Goal: Task Accomplishment & Management: Use online tool/utility

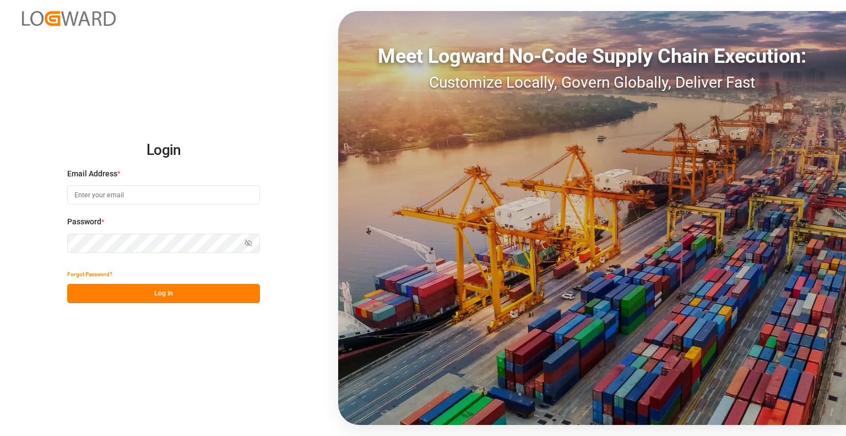
click at [82, 24] on img at bounding box center [69, 18] width 94 height 15
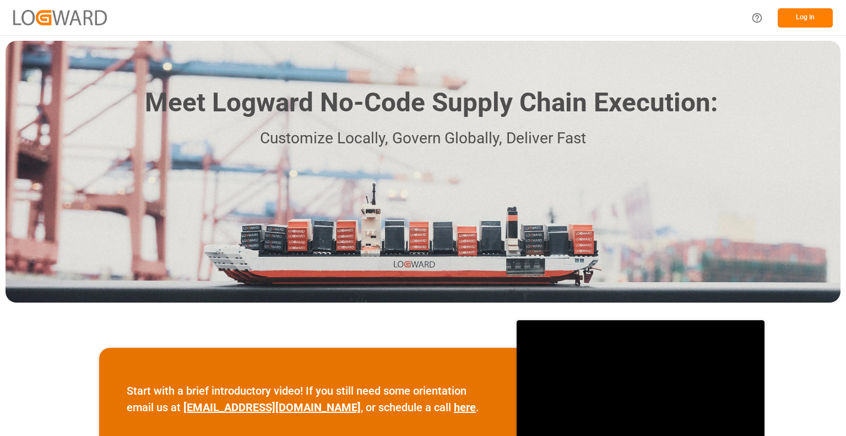
click at [813, 21] on button "Log In" at bounding box center [805, 17] width 55 height 19
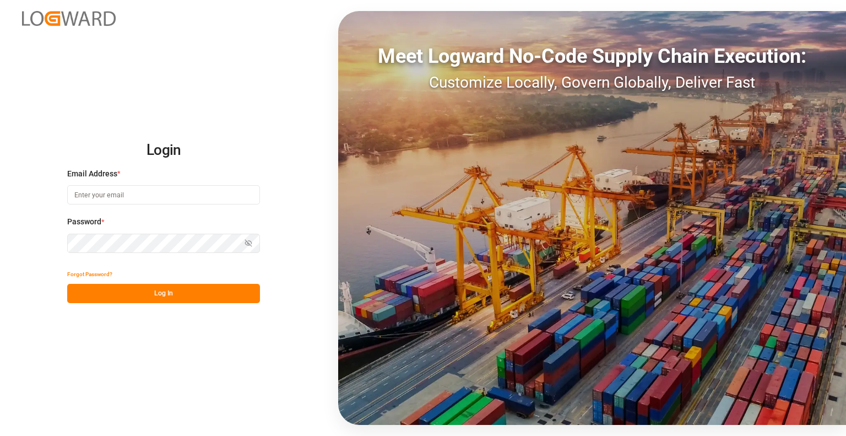
click at [118, 199] on input at bounding box center [163, 194] width 193 height 19
type input "[PERSON_NAME][EMAIL_ADDRESS][DOMAIN_NAME]"
click at [138, 288] on button "Log In" at bounding box center [163, 293] width 193 height 19
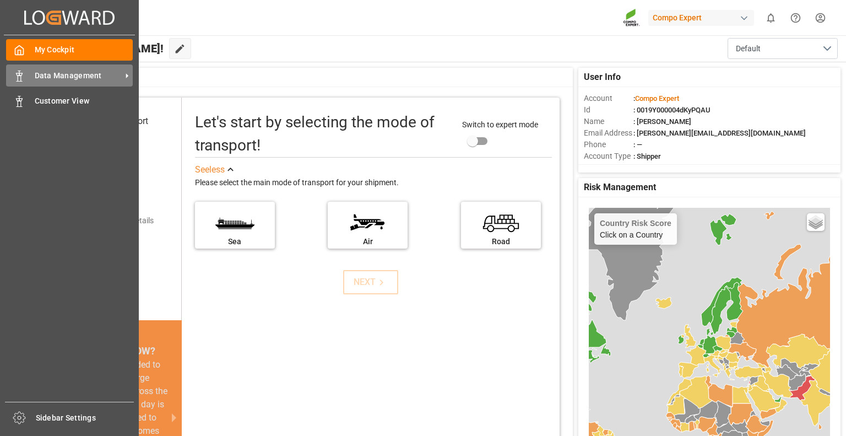
click at [48, 77] on span "Data Management" at bounding box center [78, 76] width 87 height 12
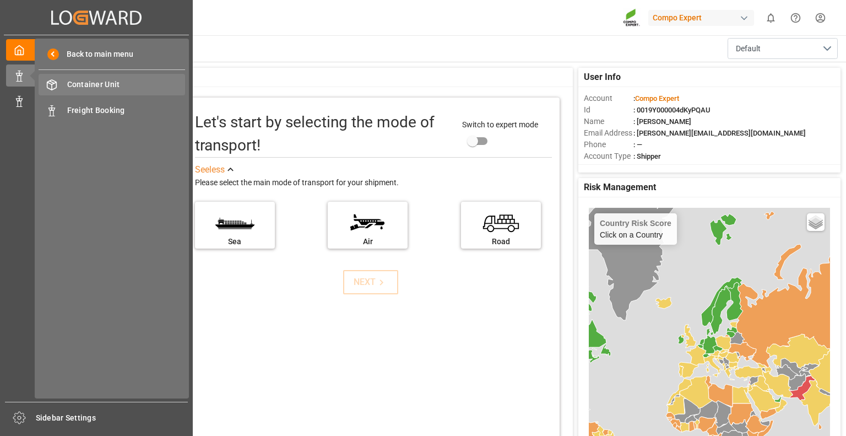
click at [73, 84] on span "Container Unit" at bounding box center [126, 85] width 118 height 12
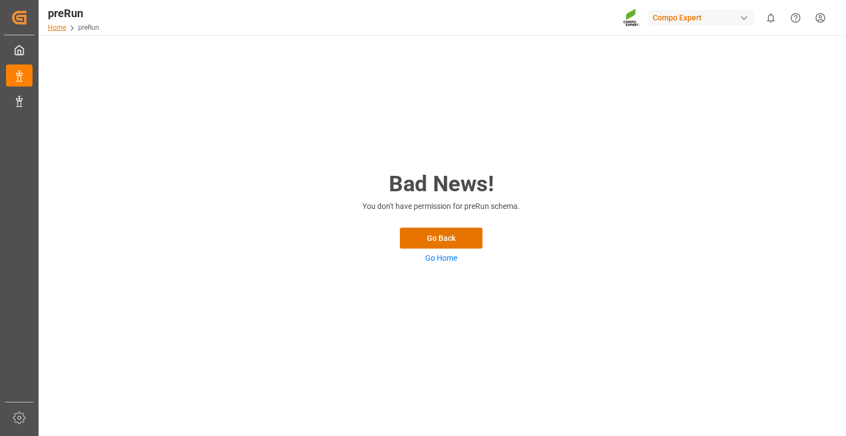
click at [60, 26] on link "Home" at bounding box center [57, 28] width 18 height 8
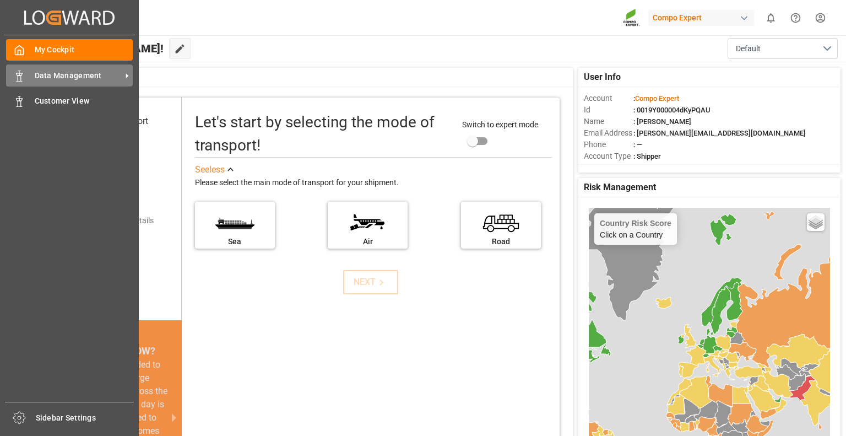
click at [18, 74] on icon at bounding box center [19, 76] width 11 height 11
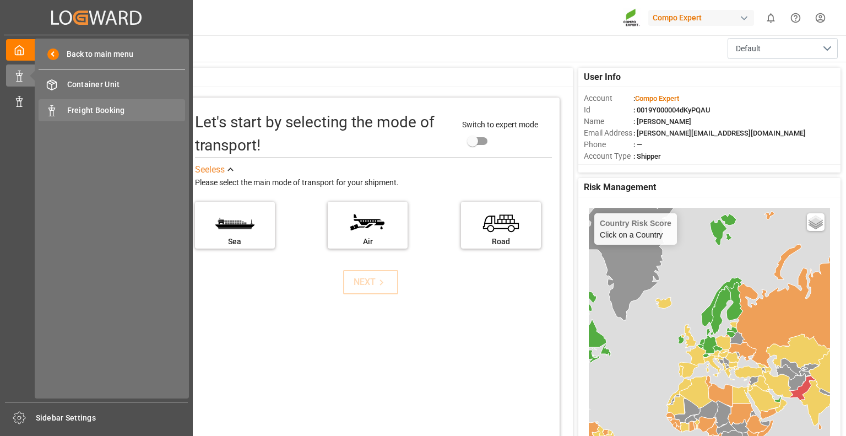
click at [78, 106] on span "Freight Booking" at bounding box center [126, 111] width 118 height 12
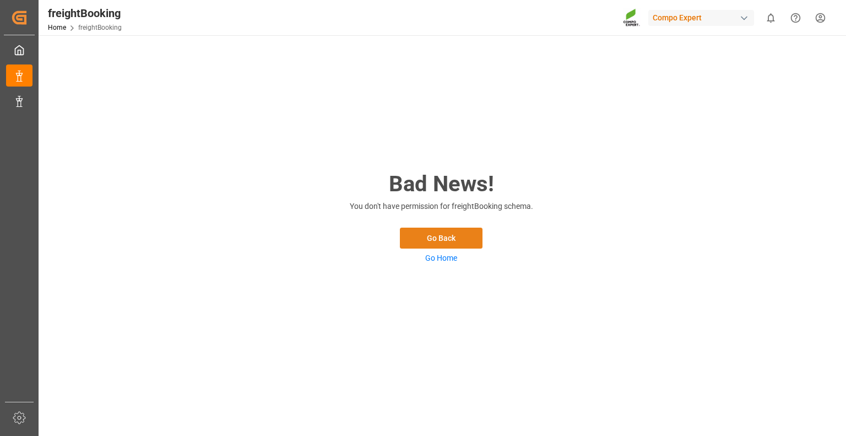
click at [461, 241] on button "Go Back" at bounding box center [441, 238] width 83 height 21
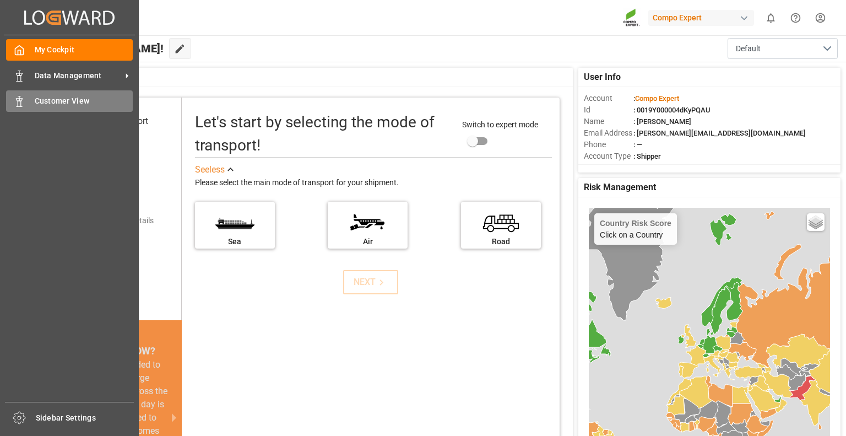
click at [23, 105] on icon at bounding box center [19, 101] width 11 height 11
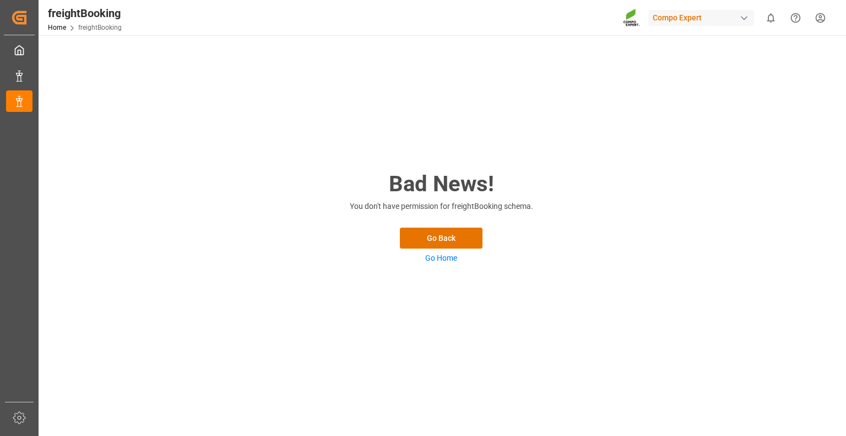
click at [447, 258] on link "Go Home" at bounding box center [441, 257] width 32 height 9
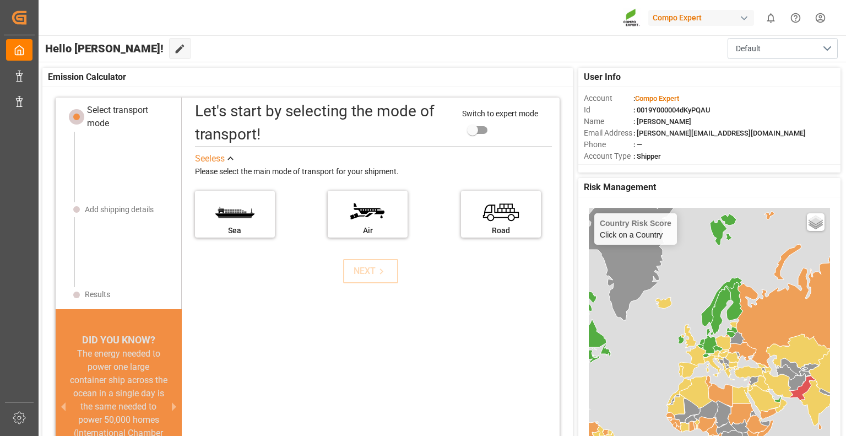
scroll to position [28, 0]
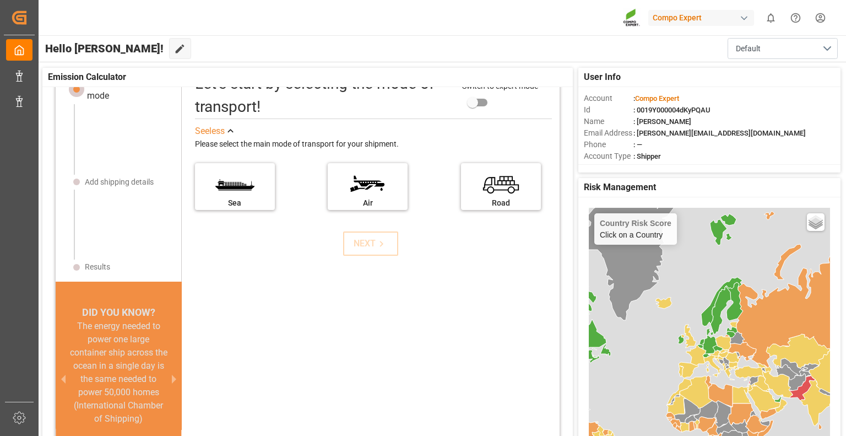
click at [652, 119] on span ": [PERSON_NAME]" at bounding box center [663, 121] width 58 height 8
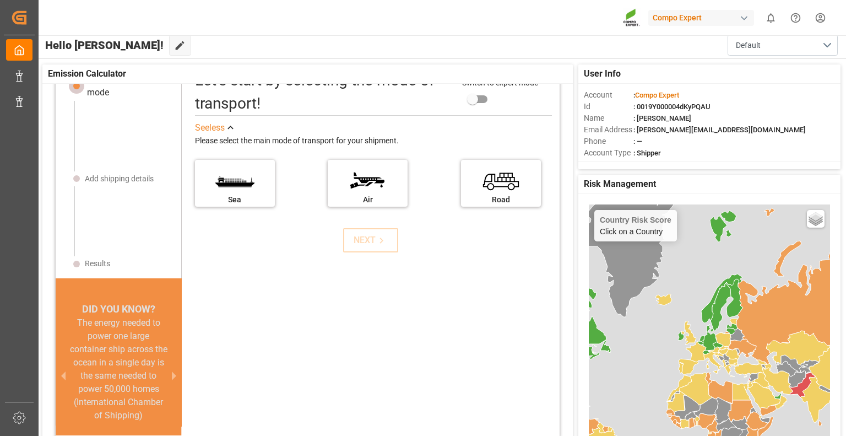
scroll to position [0, 0]
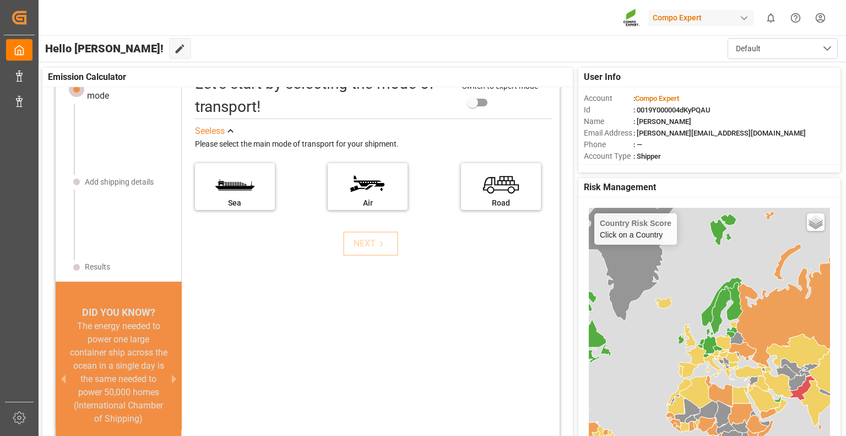
click at [820, 17] on html "Created by potrace 1.15, written by [PERSON_NAME] [DATE]-[DATE] Created by potr…" at bounding box center [423, 218] width 846 height 436
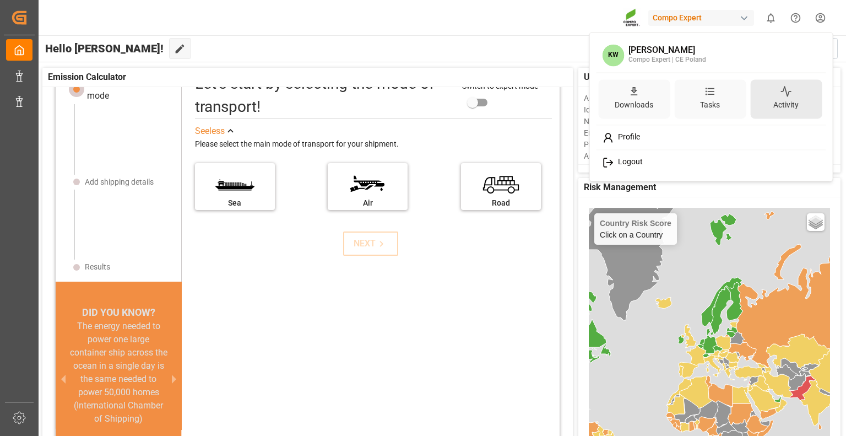
click at [783, 100] on div "Activity" at bounding box center [786, 105] width 30 height 16
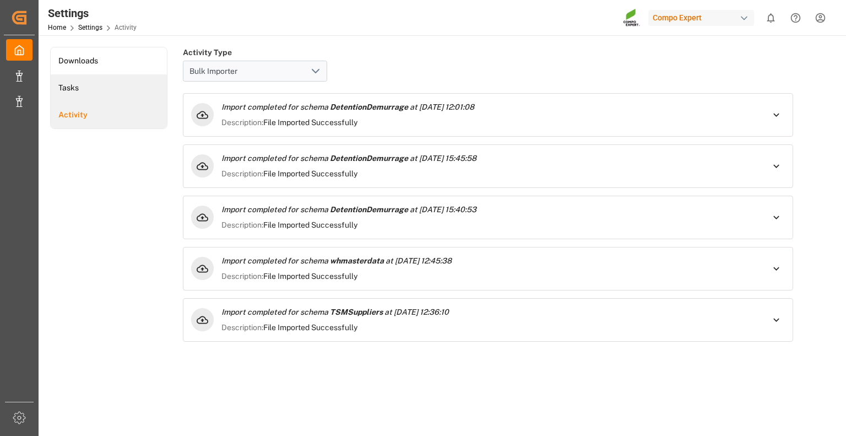
click at [66, 84] on li "Tasks" at bounding box center [109, 87] width 116 height 27
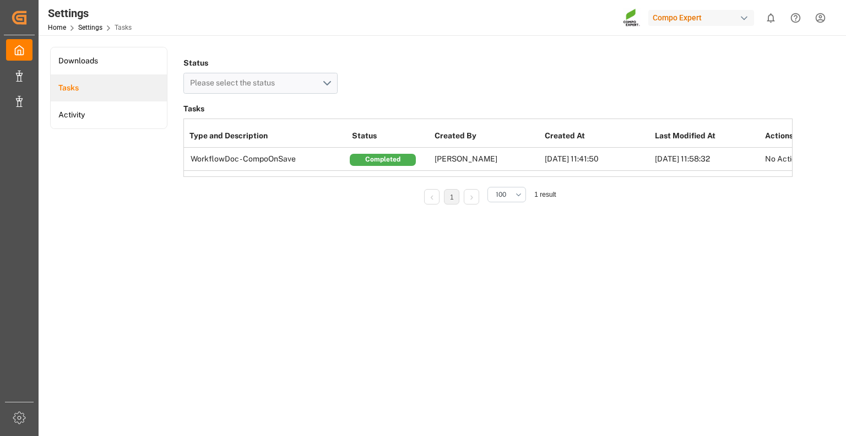
click at [256, 160] on td "WorkflowDoc - CompoOnSave" at bounding box center [266, 159] width 165 height 23
click at [461, 159] on td "[PERSON_NAME]" at bounding box center [487, 159] width 110 height 23
click at [566, 160] on td "[DATE] 11:41:50" at bounding box center [597, 159] width 110 height 23
click at [583, 159] on td "[DATE] 11:41:50" at bounding box center [597, 159] width 110 height 23
click at [689, 160] on td "[DATE] 11:58:32" at bounding box center [707, 159] width 110 height 23
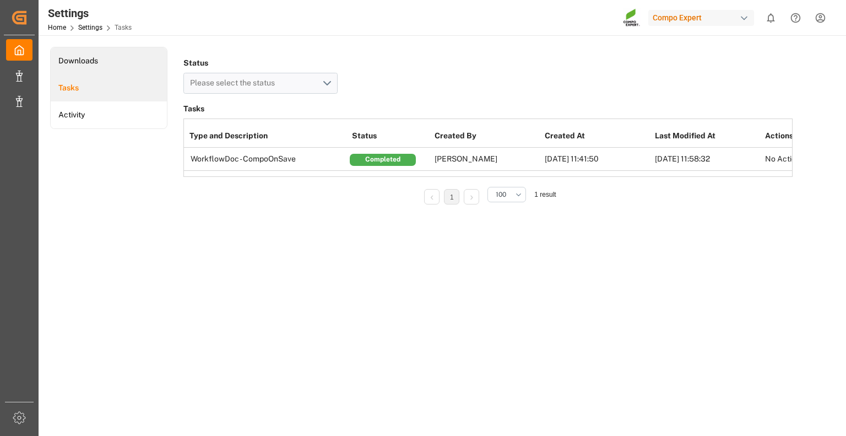
click at [91, 66] on li "Downloads" at bounding box center [109, 60] width 116 height 27
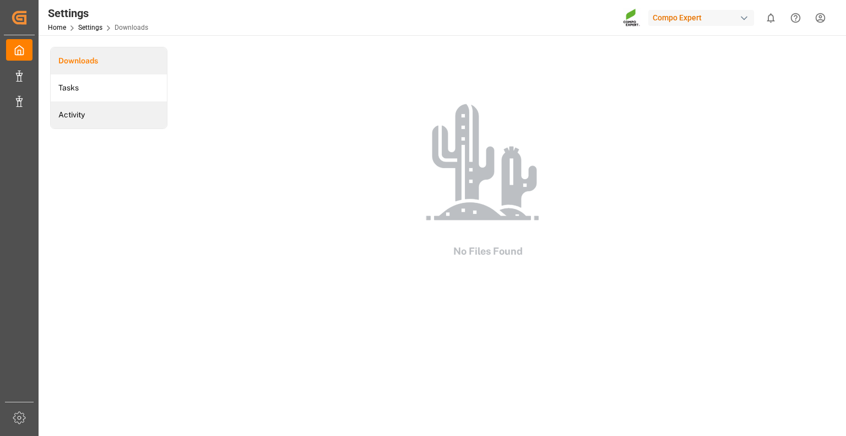
click at [71, 111] on li "Activity" at bounding box center [109, 114] width 116 height 27
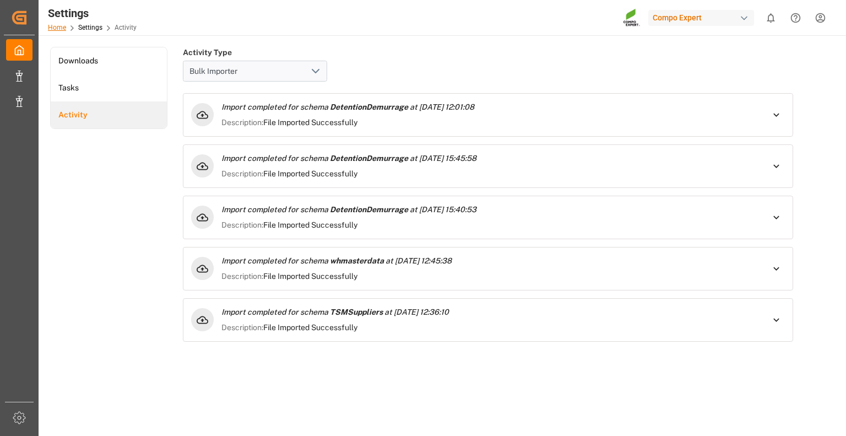
click at [61, 26] on link "Home" at bounding box center [57, 28] width 18 height 8
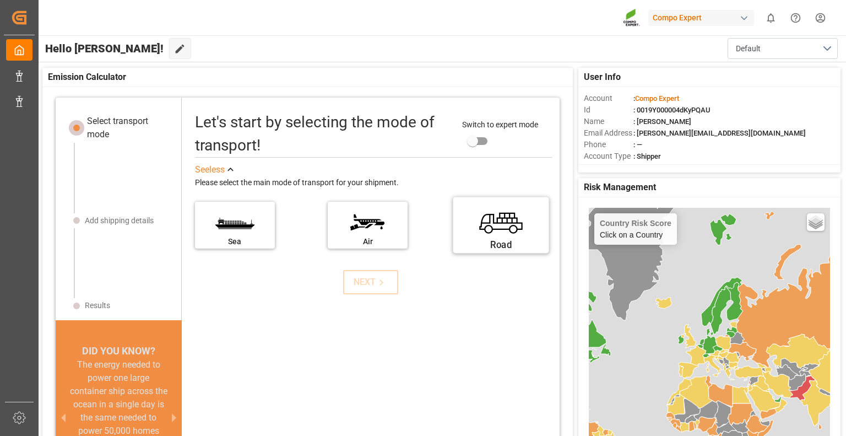
click at [498, 229] on label "Road" at bounding box center [501, 221] width 83 height 46
click at [0, 0] on input "Road" at bounding box center [0, 0] width 0 height 0
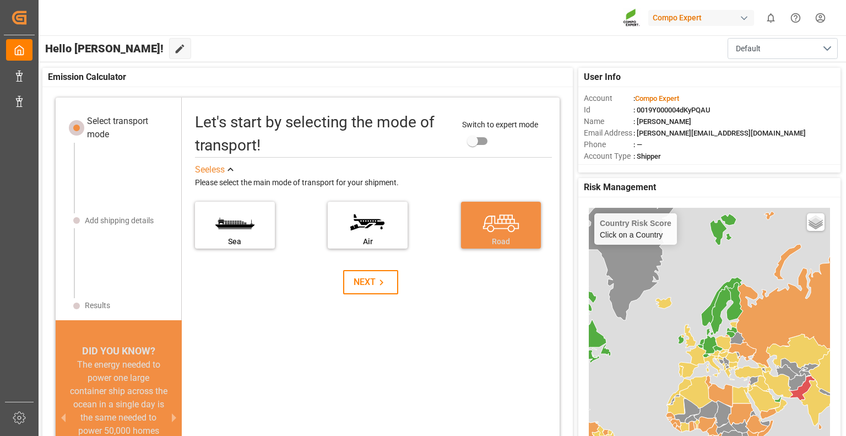
click at [367, 276] on div "NEXT" at bounding box center [371, 282] width 34 height 13
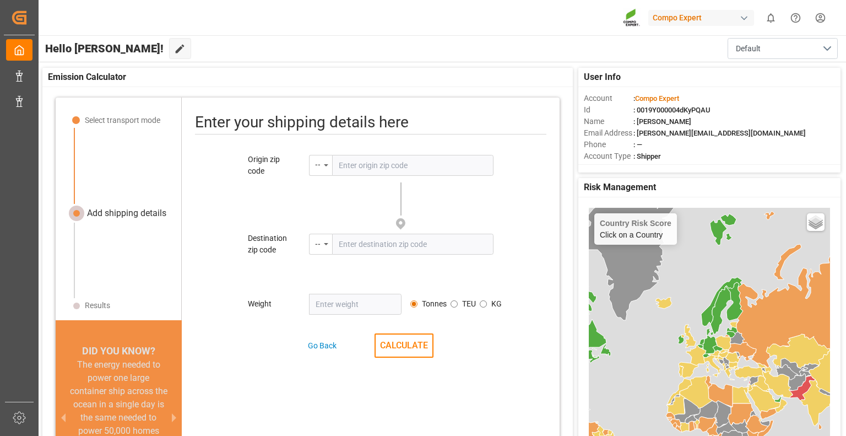
scroll to position [10, 0]
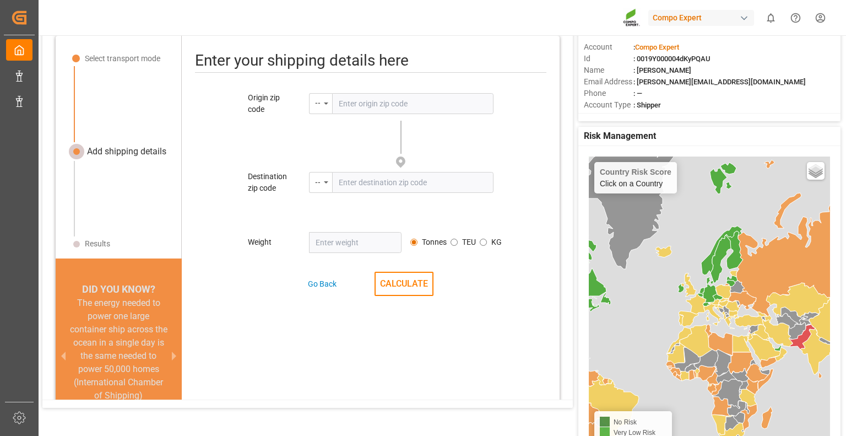
click at [377, 102] on input "text" at bounding box center [412, 103] width 161 height 21
click at [322, 100] on div "--" at bounding box center [320, 103] width 23 height 21
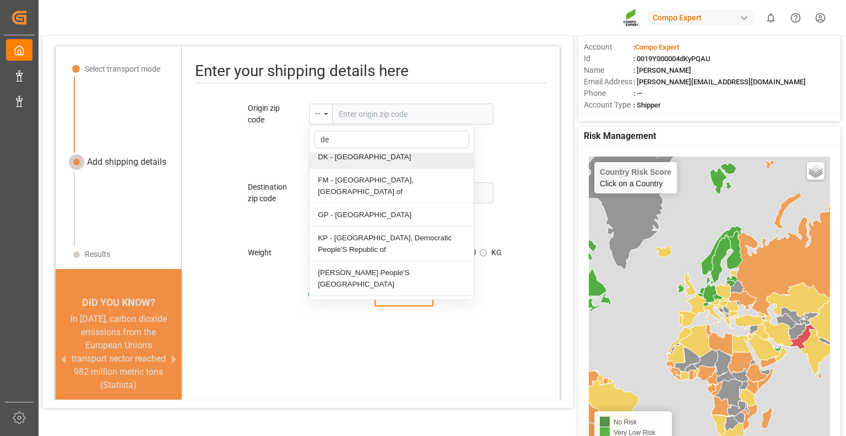
scroll to position [68, 0]
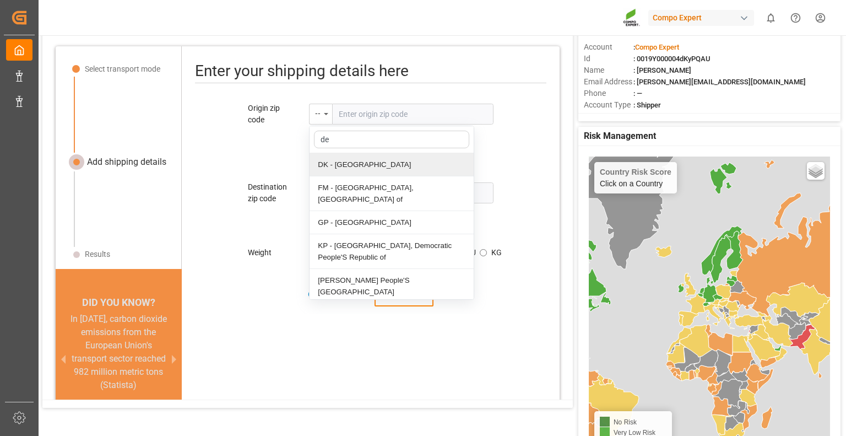
drag, startPoint x: 348, startPoint y: 141, endPoint x: 287, endPoint y: 133, distance: 61.2
click at [287, 133] on div "Origin zip code -- de BD - [GEOGRAPHIC_DATA] CD - [GEOGRAPHIC_DATA], [GEOGRAPHI…" at bounding box center [371, 208] width 378 height 212
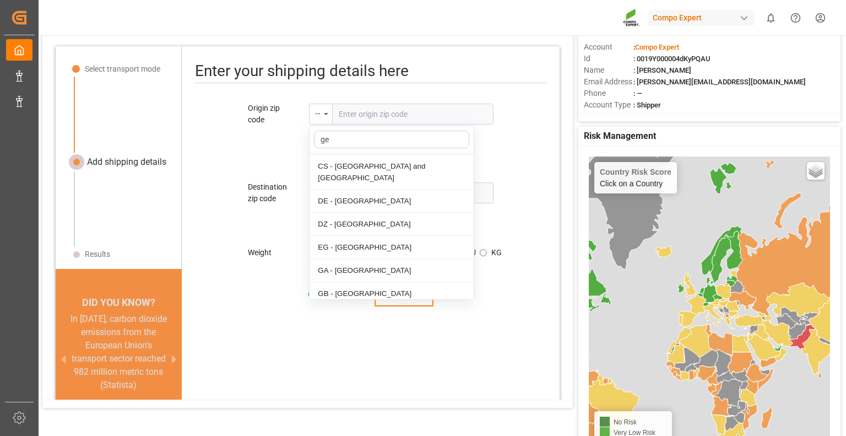
scroll to position [0, 0]
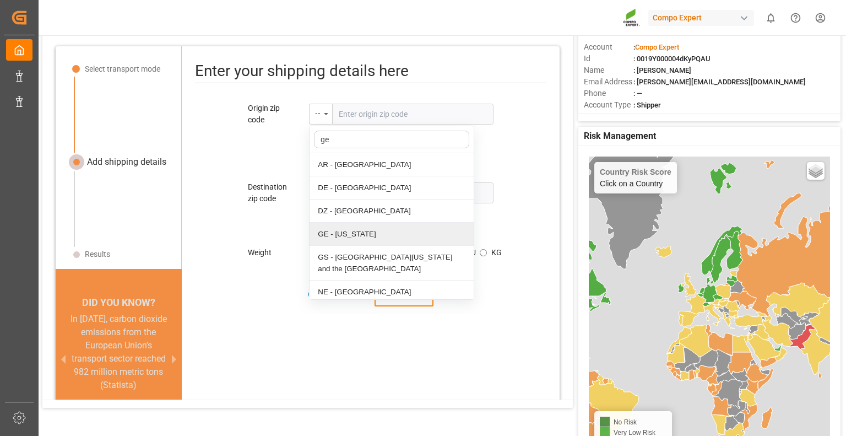
type input "ger"
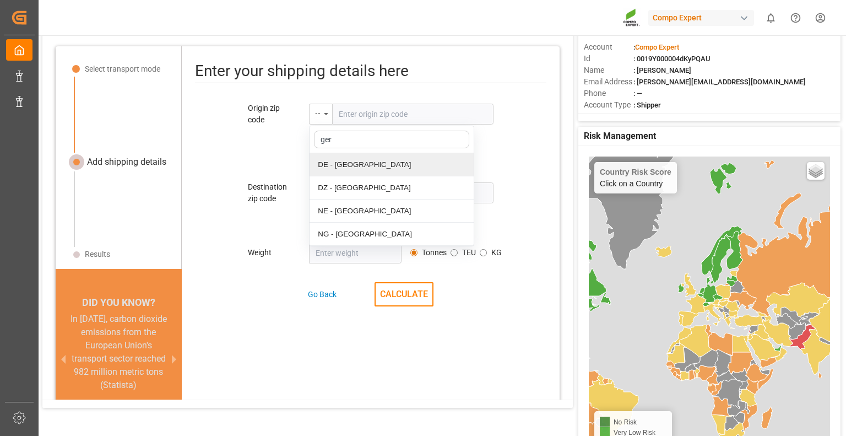
click at [344, 165] on div "DE - [GEOGRAPHIC_DATA]" at bounding box center [392, 164] width 164 height 23
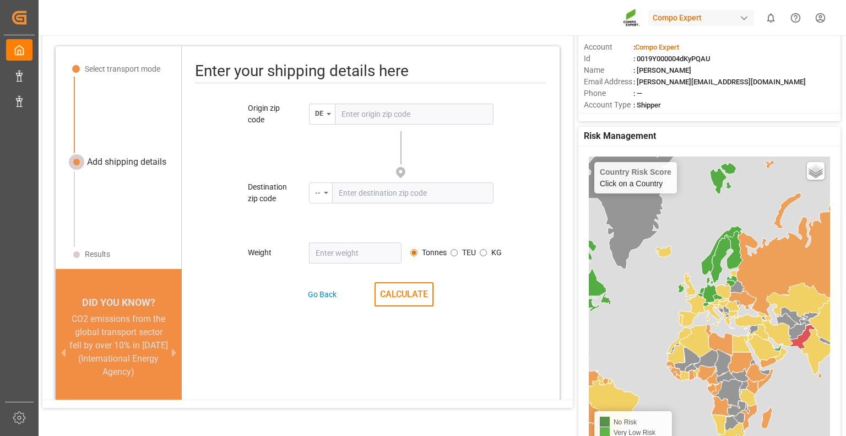
click at [318, 196] on div "--" at bounding box center [318, 191] width 6 height 13
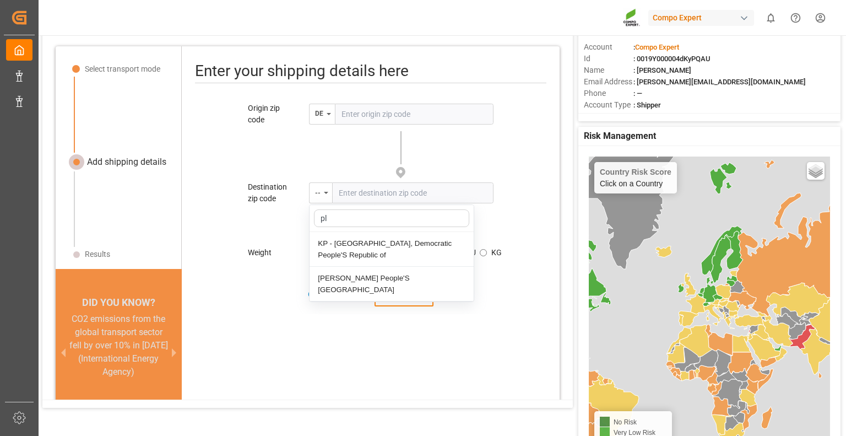
type input "p"
type input "pol"
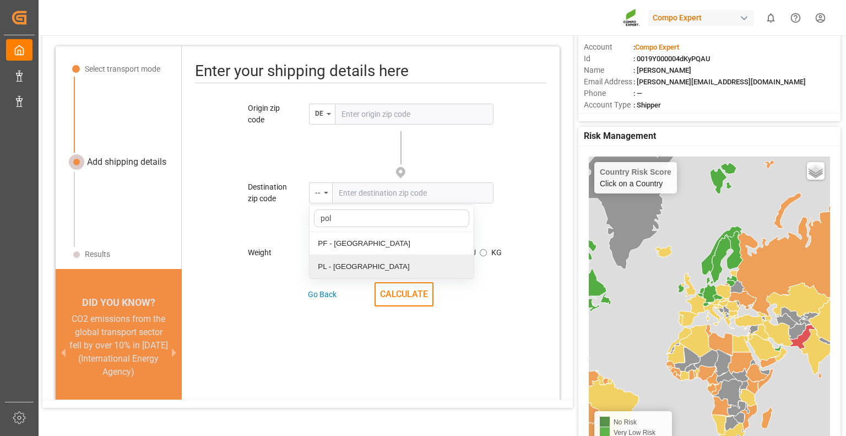
click at [333, 270] on div "PL - [GEOGRAPHIC_DATA]" at bounding box center [392, 266] width 164 height 23
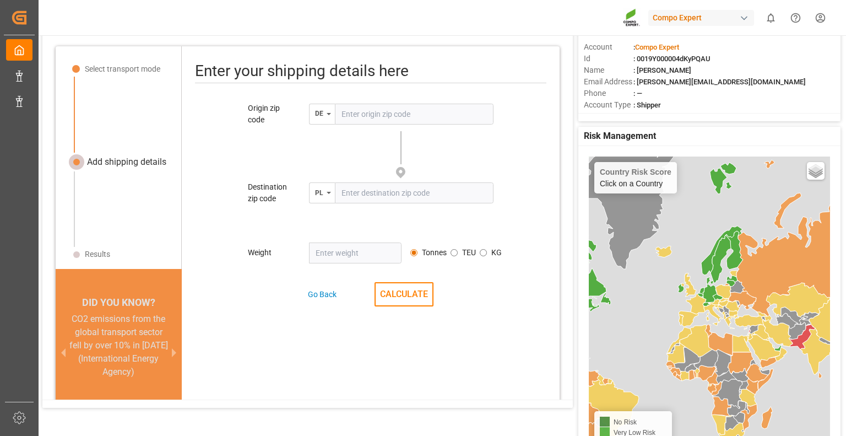
click at [374, 252] on input "number" at bounding box center [355, 252] width 92 height 21
type input "23"
click at [408, 297] on button "CALCULATE" at bounding box center [404, 294] width 59 height 24
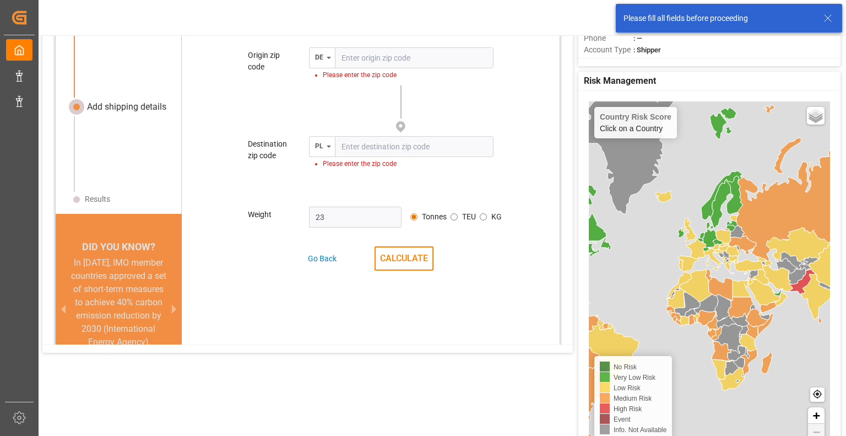
click at [171, 307] on button "next slide / item" at bounding box center [173, 309] width 15 height 106
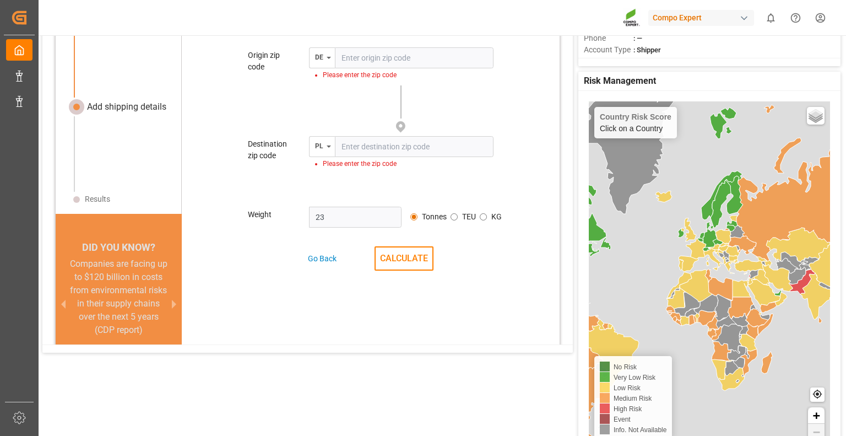
click at [171, 307] on button "next slide / item" at bounding box center [173, 303] width 15 height 93
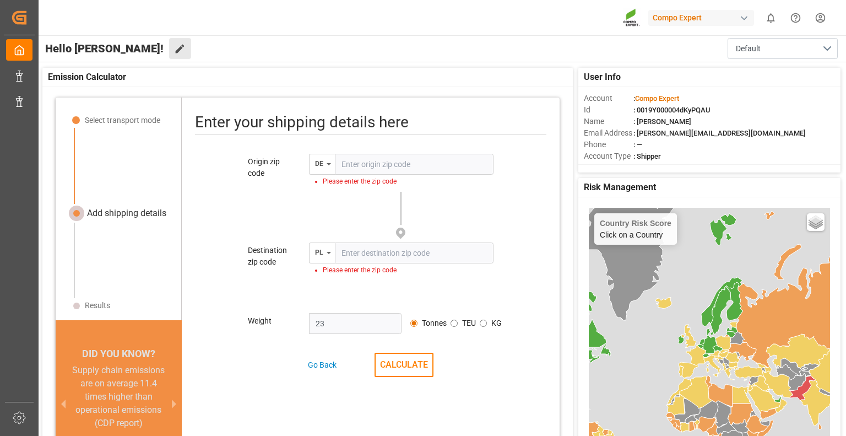
click at [169, 46] on button "Edit Cockpit" at bounding box center [180, 48] width 22 height 21
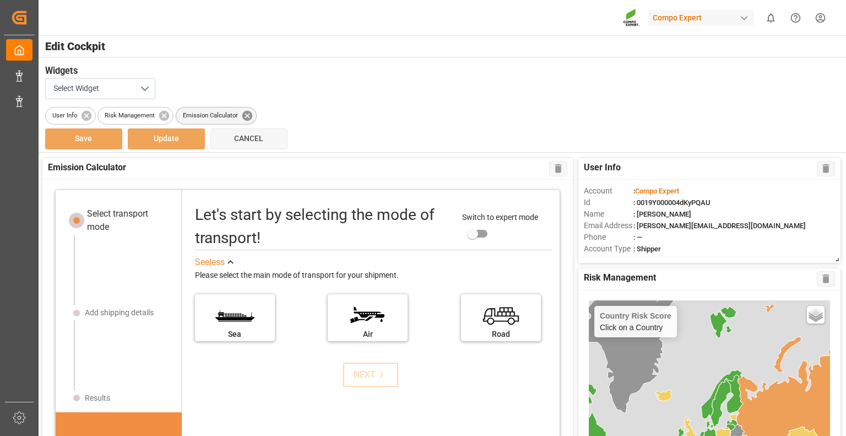
click at [246, 116] on icon at bounding box center [247, 115] width 10 height 10
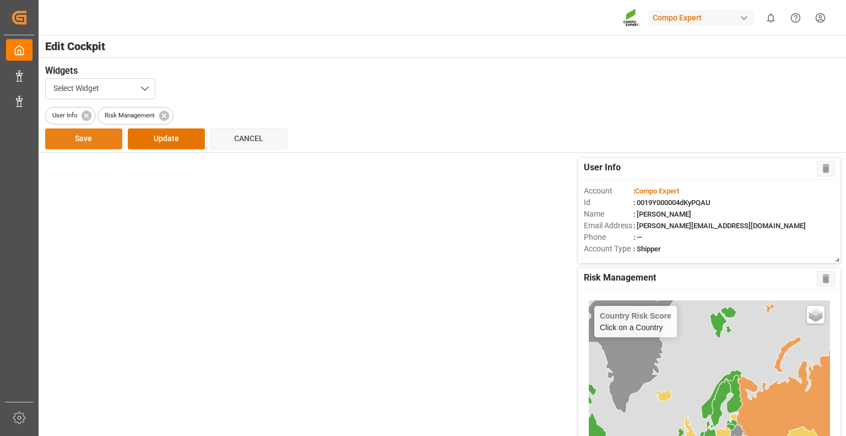
click at [90, 141] on button "Save" at bounding box center [83, 138] width 77 height 21
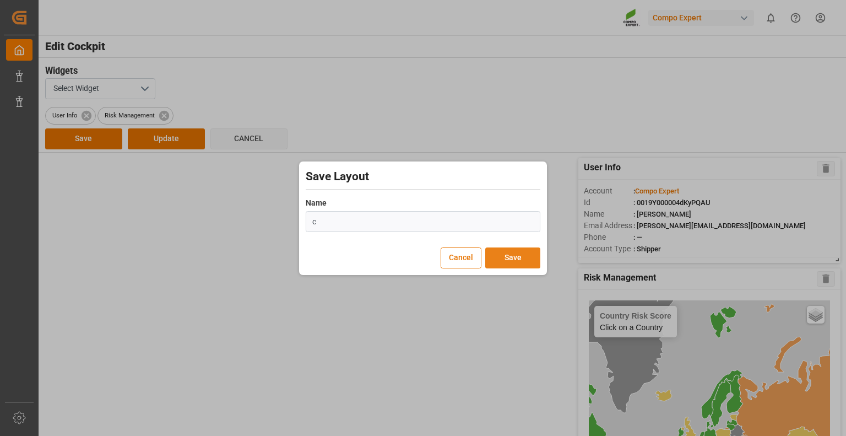
type input "c"
click at [507, 261] on button "Save" at bounding box center [512, 257] width 55 height 21
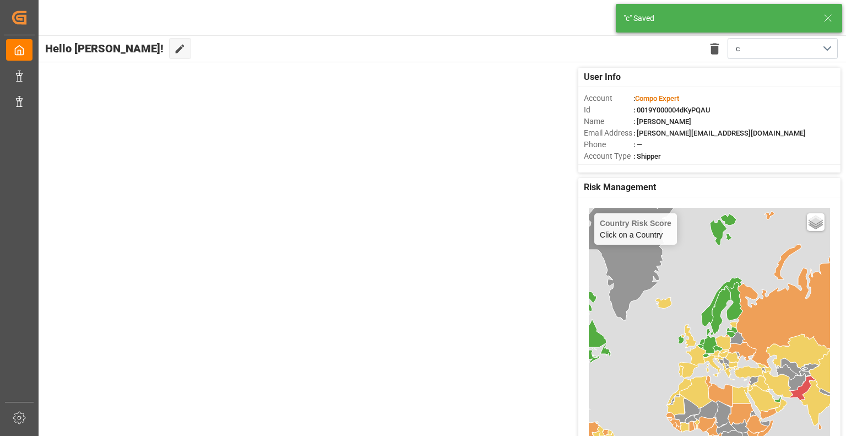
click at [699, 143] on div "Phone : —" at bounding box center [709, 145] width 251 height 12
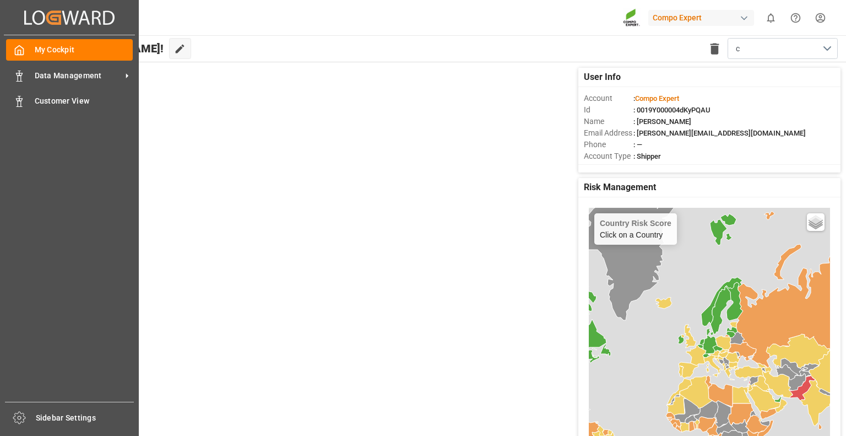
click at [31, 17] on icon "Created by potrace 1.15, written by [PERSON_NAME] [DATE]-[DATE]" at bounding box center [69, 18] width 90 height 18
click at [66, 434] on div "Created by potrace 1.15, written by [PERSON_NAME] [DATE]-[DATE] Created by potr…" at bounding box center [69, 218] width 139 height 436
click at [69, 422] on span "Sidebar Settings" at bounding box center [85, 418] width 99 height 12
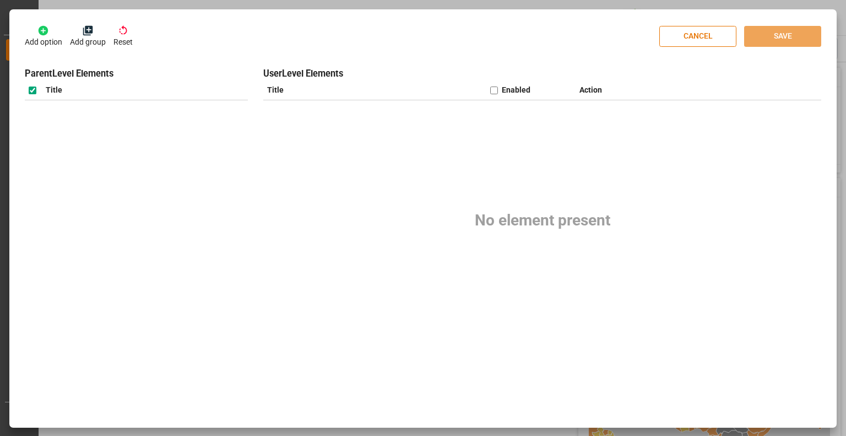
checkbox input "true"
click at [45, 31] on icon at bounding box center [44, 31] width 10 height 10
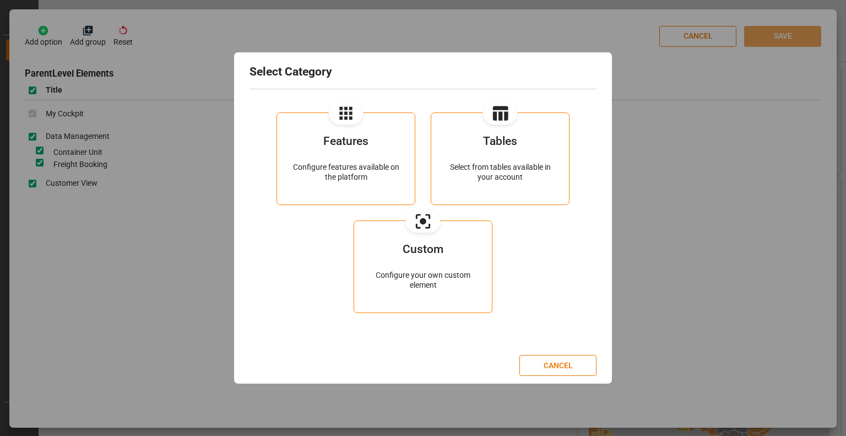
click at [470, 182] on button "Tables Select from tables available in your account" at bounding box center [500, 158] width 139 height 93
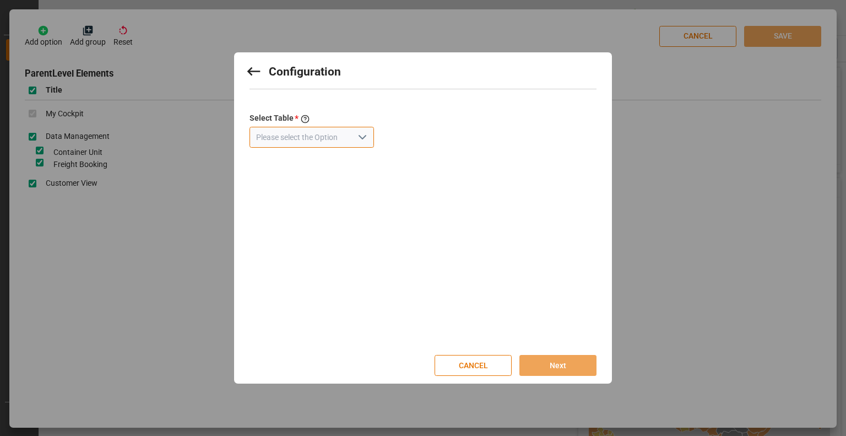
click at [333, 141] on input at bounding box center [312, 137] width 125 height 21
click at [356, 135] on icon "open menu" at bounding box center [362, 137] width 13 height 13
click at [324, 161] on div "Freight Order" at bounding box center [311, 161] width 123 height 25
type input "Freight Order"
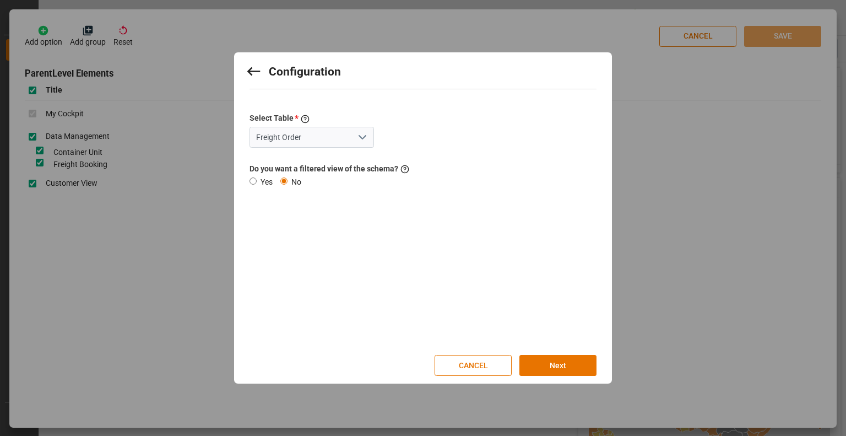
click at [261, 182] on label "Yes" at bounding box center [267, 182] width 12 height 12
click at [257, 182] on input "Yes" at bounding box center [253, 180] width 7 height 7
radio input "true"
click at [315, 229] on input at bounding box center [308, 227] width 117 height 21
click at [348, 229] on icon "open menu" at bounding box center [354, 228] width 13 height 13
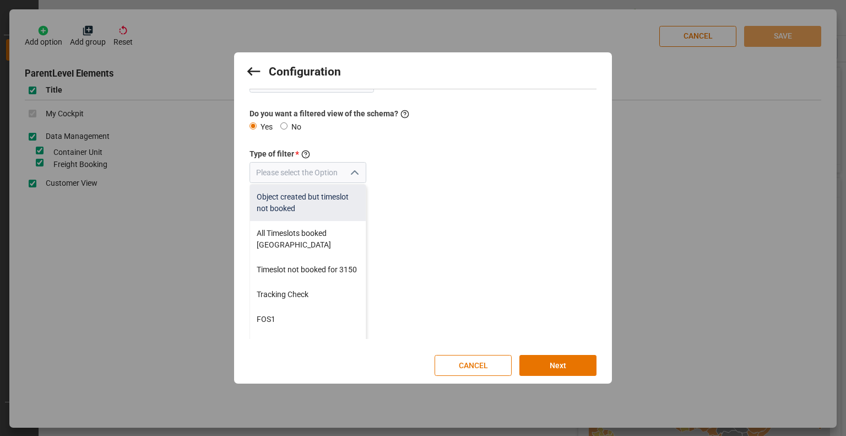
click at [314, 200] on div "Object created but timeslot not booked" at bounding box center [308, 203] width 116 height 36
type input "Object created but timeslot not booked"
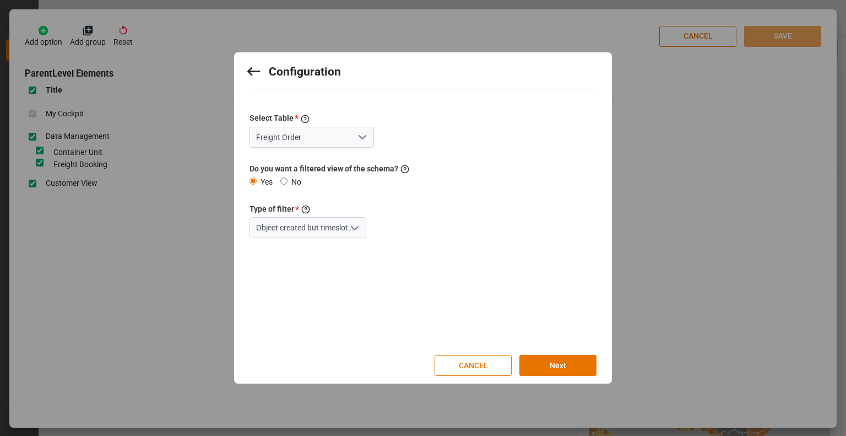
click at [295, 180] on label "No" at bounding box center [296, 182] width 10 height 12
click at [288, 180] on input "No" at bounding box center [283, 180] width 7 height 7
radio input "true"
click at [551, 364] on button "Next" at bounding box center [558, 365] width 77 height 21
type input "Freight Order"
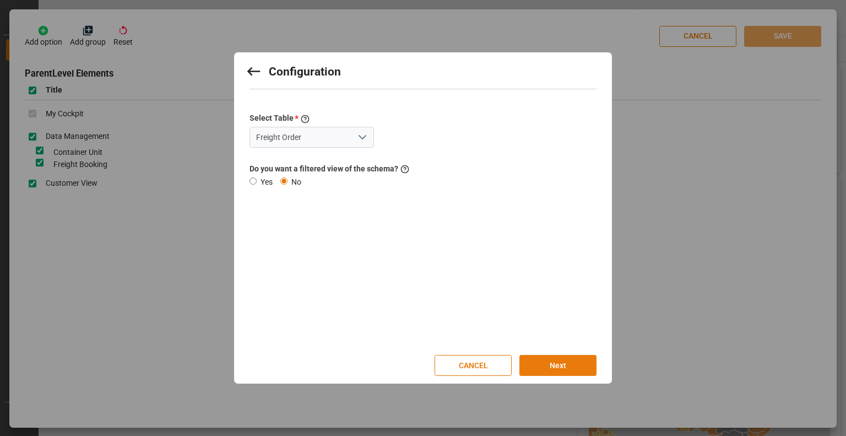
type input "Tower"
type input "/tower/mainRun"
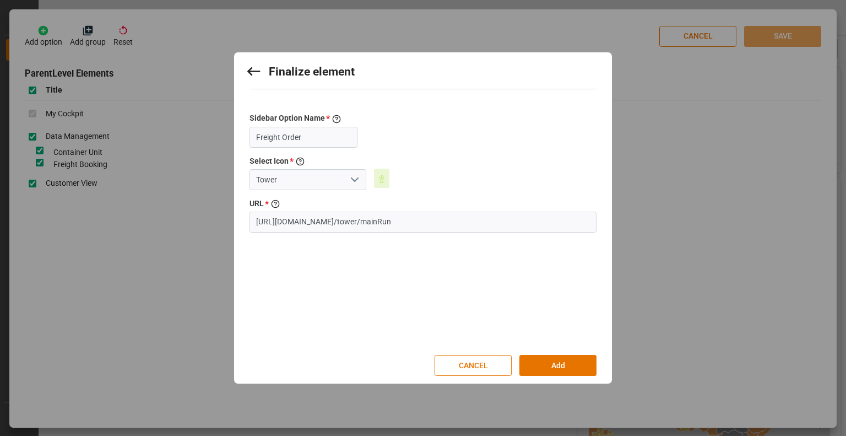
click at [352, 179] on polyline "open menu" at bounding box center [355, 179] width 7 height 3
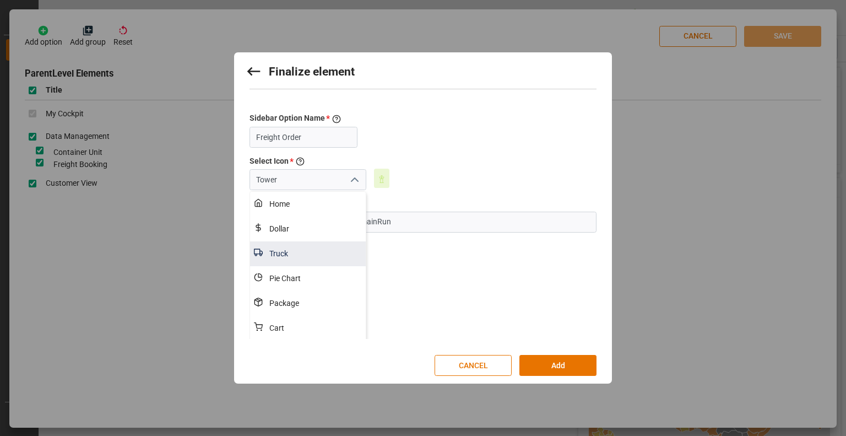
click at [292, 257] on div "Truck" at bounding box center [314, 253] width 103 height 25
type input "Truck"
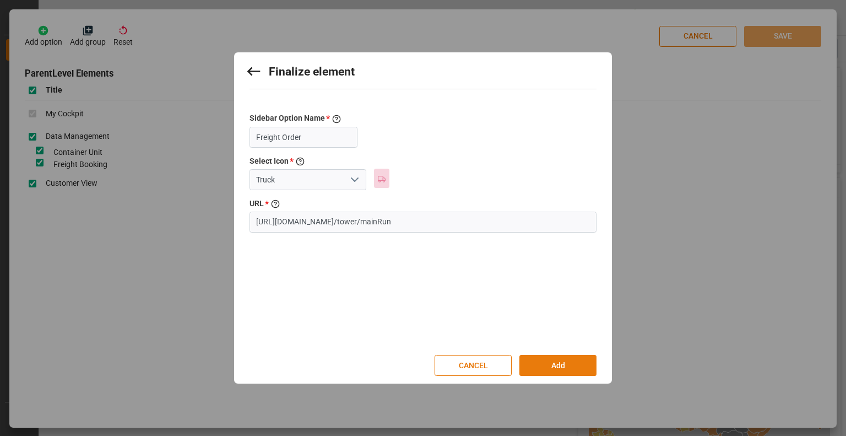
click at [557, 369] on button "Add" at bounding box center [558, 365] width 77 height 21
checkbox input "true"
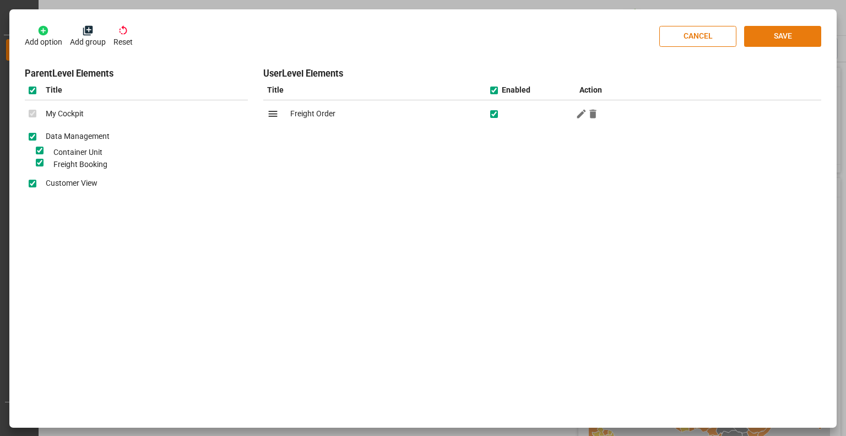
click at [784, 38] on button "SAVE" at bounding box center [782, 36] width 77 height 21
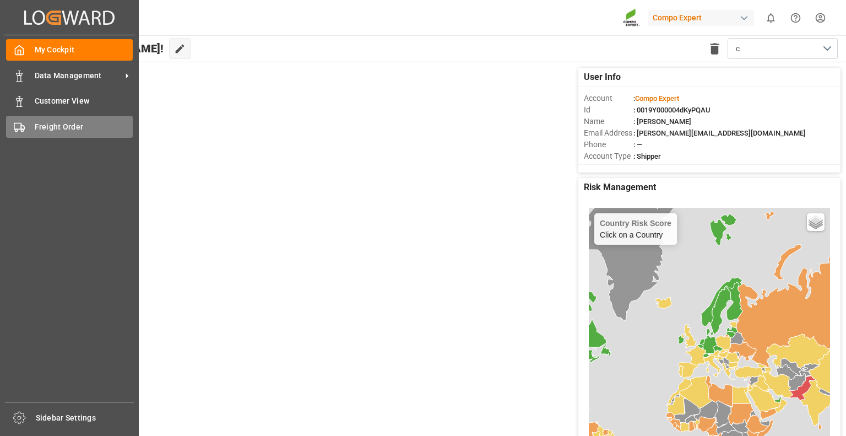
click at [12, 121] on div "Freight Order Freight Order" at bounding box center [69, 126] width 127 height 21
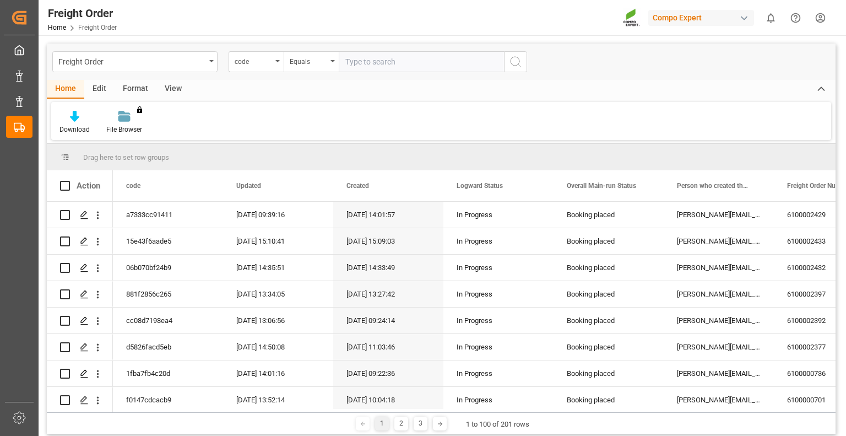
click at [175, 89] on div "View" at bounding box center [173, 89] width 34 height 19
click at [68, 131] on div "Default" at bounding box center [70, 130] width 21 height 10
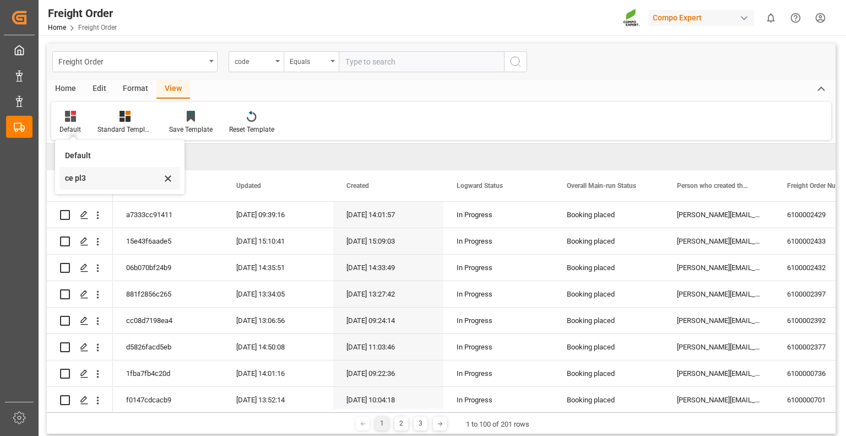
click at [69, 177] on div "ce pl3" at bounding box center [113, 178] width 96 height 12
